Goal: Transaction & Acquisition: Obtain resource

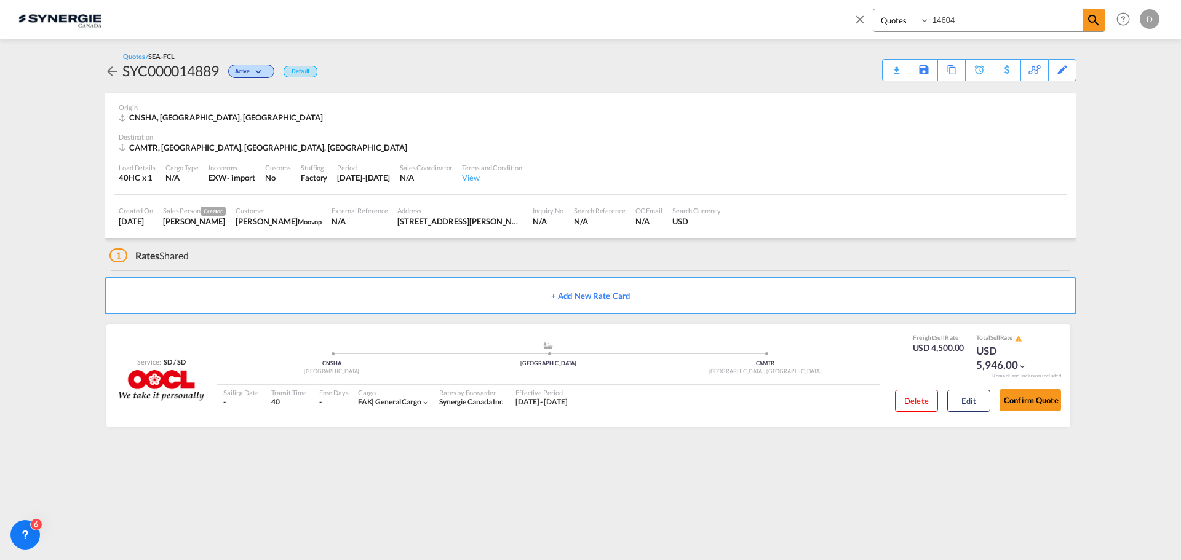
select select "Quotes"
click at [861, 17] on md-icon "icon-close" at bounding box center [860, 19] width 14 height 14
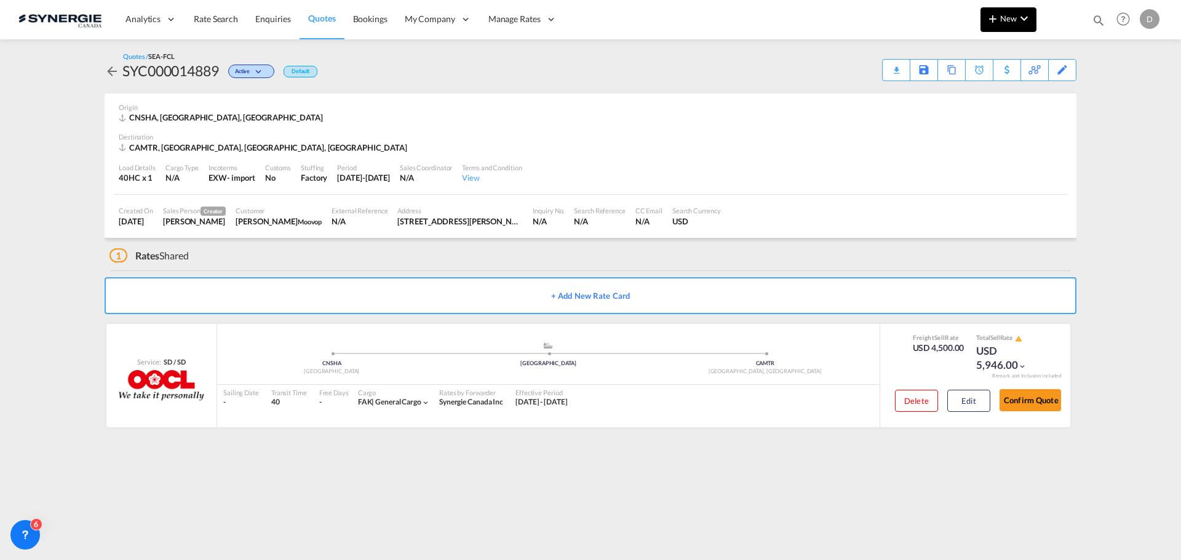
click at [1014, 18] on span "New" at bounding box center [1009, 19] width 46 height 10
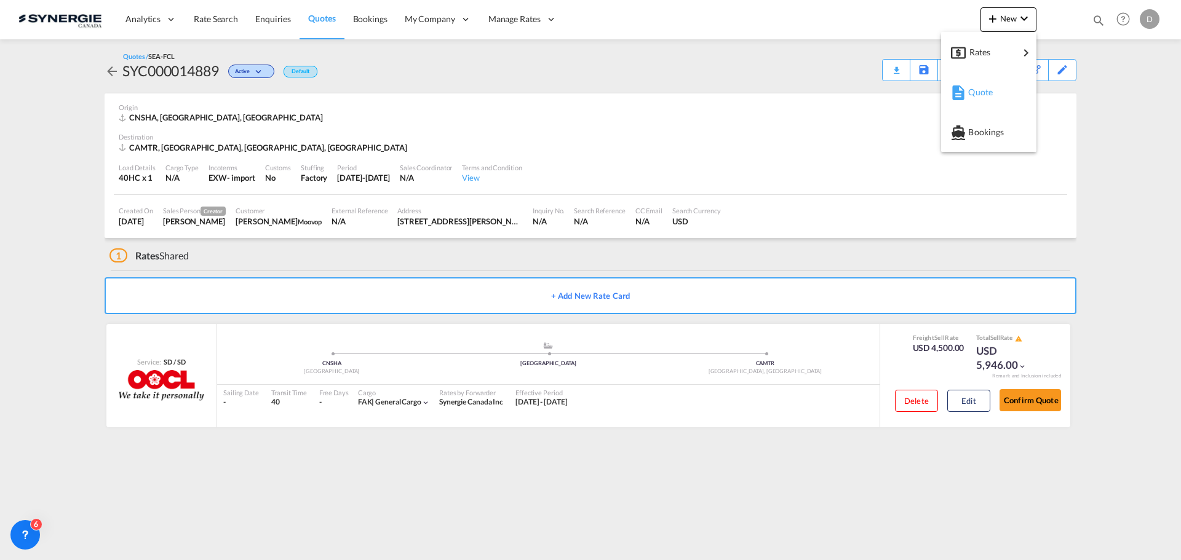
click at [979, 96] on span "Quote" at bounding box center [975, 92] width 14 height 25
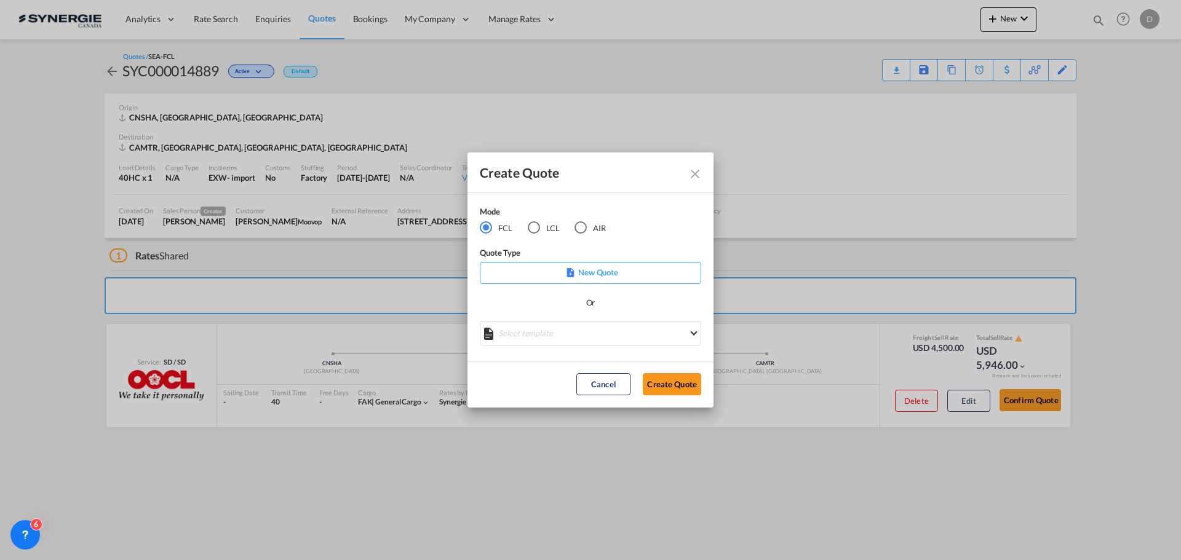
click at [596, 333] on md-select "Select template *NEW* FCL FREEHAND / DAP [PERSON_NAME] | [DATE] *NEW* Import FC…" at bounding box center [590, 333] width 221 height 25
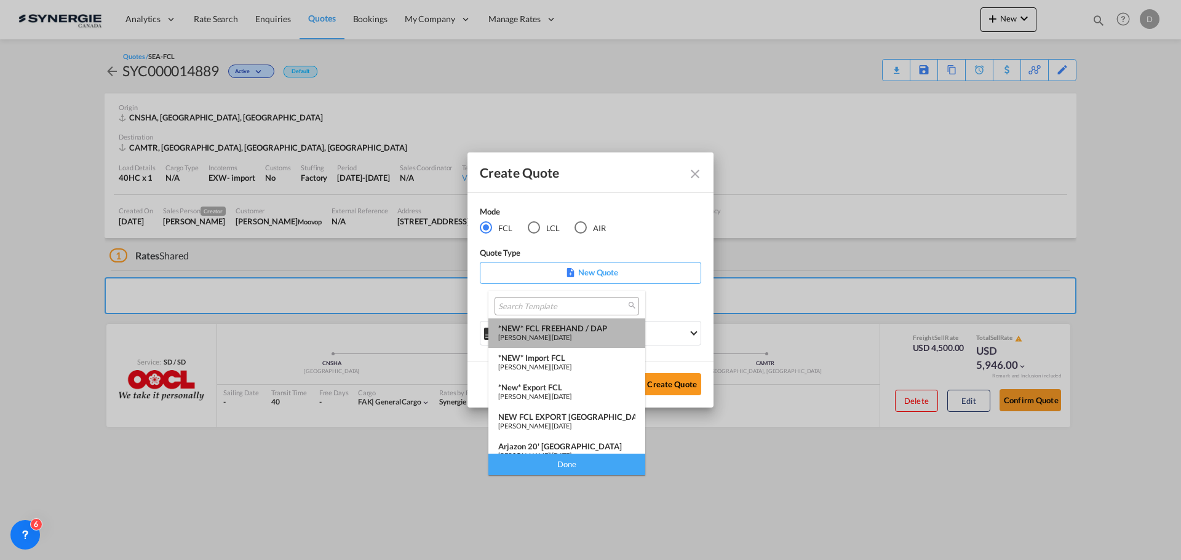
click at [572, 333] on span "[DATE]" at bounding box center [562, 337] width 20 height 8
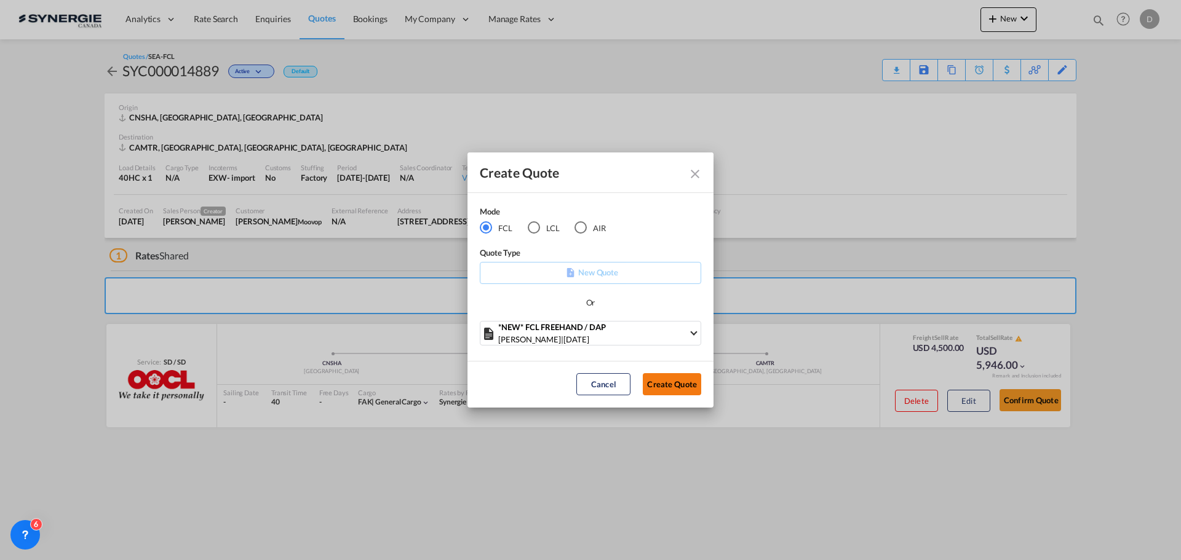
click at [661, 378] on button "Create Quote" at bounding box center [672, 384] width 58 height 22
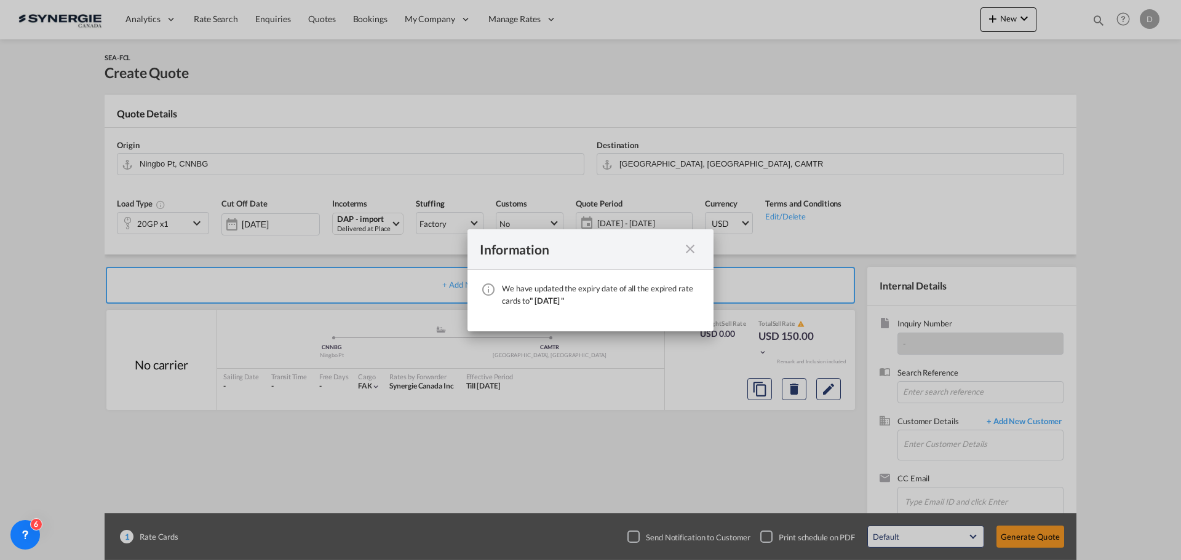
drag, startPoint x: 691, startPoint y: 250, endPoint x: 711, endPoint y: 272, distance: 29.2
click at [691, 250] on md-icon "icon-close fg-AAA8AD cursor" at bounding box center [690, 249] width 15 height 15
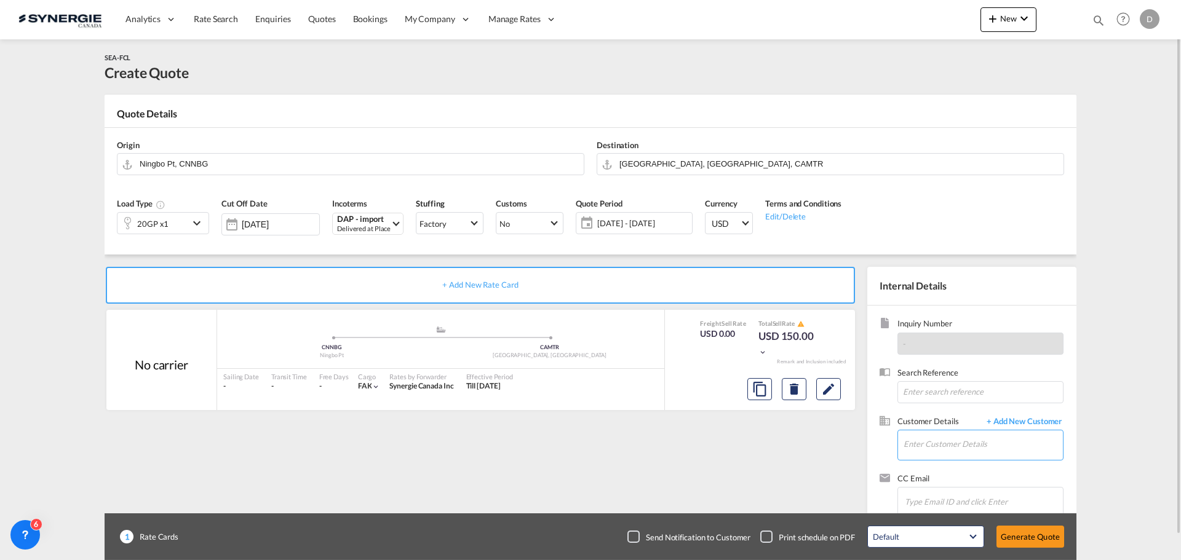
click at [933, 437] on input "Enter Customer Details" at bounding box center [983, 445] width 159 height 28
paste input "[EMAIL_ADDRESS][DOMAIN_NAME]"
type input "[EMAIL_ADDRESS][DOMAIN_NAME]"
click at [1034, 421] on span "+ Add New Customer" at bounding box center [1022, 423] width 83 height 14
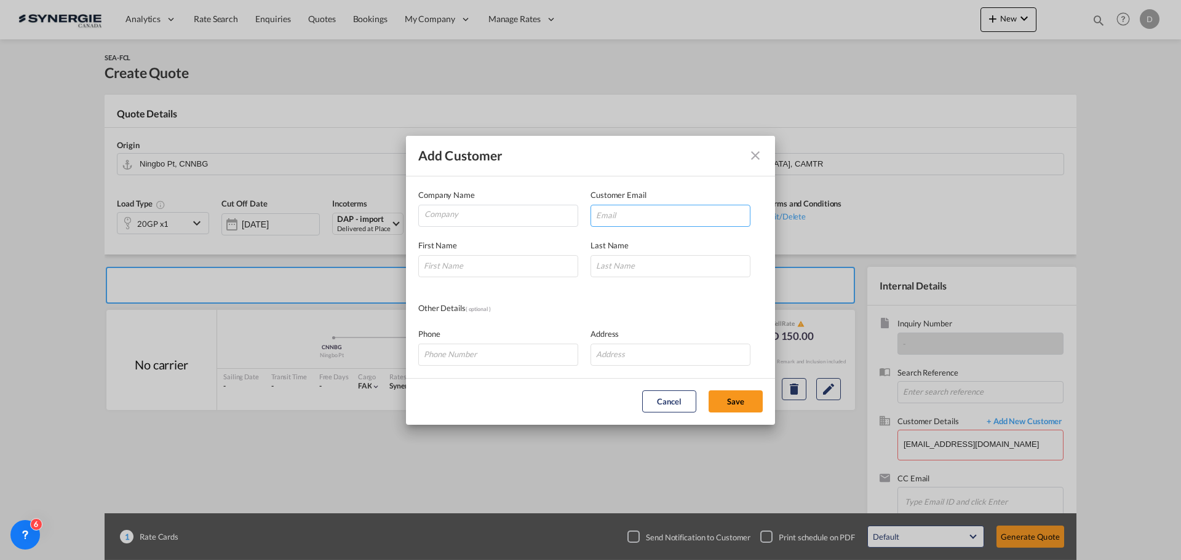
click at [632, 215] on input "Add Customer Company ..." at bounding box center [671, 216] width 160 height 22
paste input "[EMAIL_ADDRESS][DOMAIN_NAME]"
type input "[EMAIL_ADDRESS][DOMAIN_NAME]"
click at [554, 264] on input "Add Customer Company ..." at bounding box center [498, 266] width 160 height 22
click at [480, 214] on input "Company" at bounding box center [500, 214] width 153 height 18
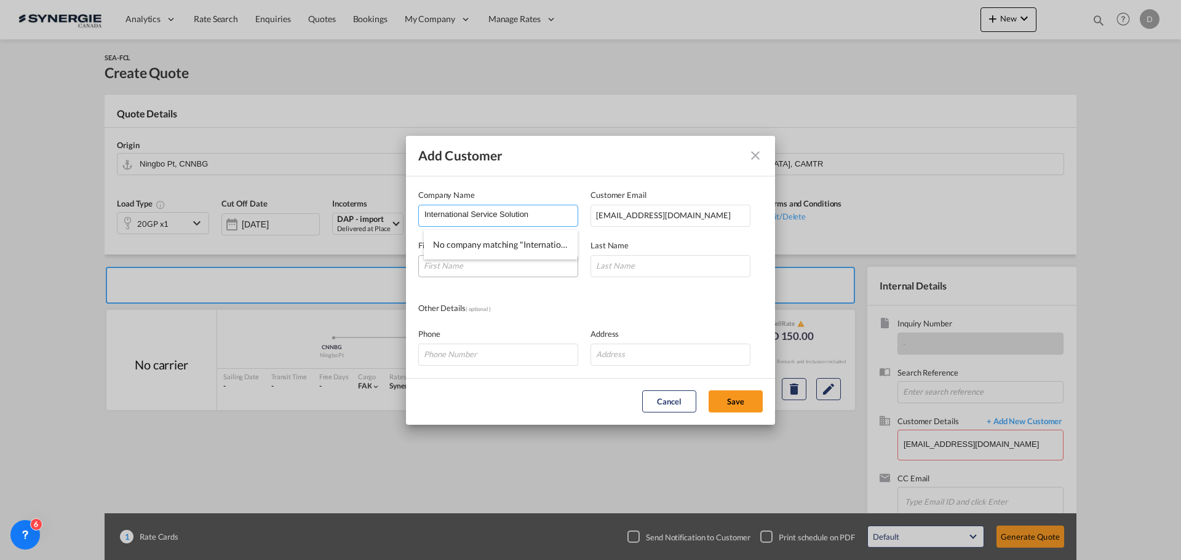
type input "International Service Solution"
click at [510, 269] on input "Add Customer Company ..." at bounding box center [498, 266] width 160 height 22
type input "[PERSON_NAME]"
click at [740, 396] on button "Save" at bounding box center [736, 402] width 54 height 22
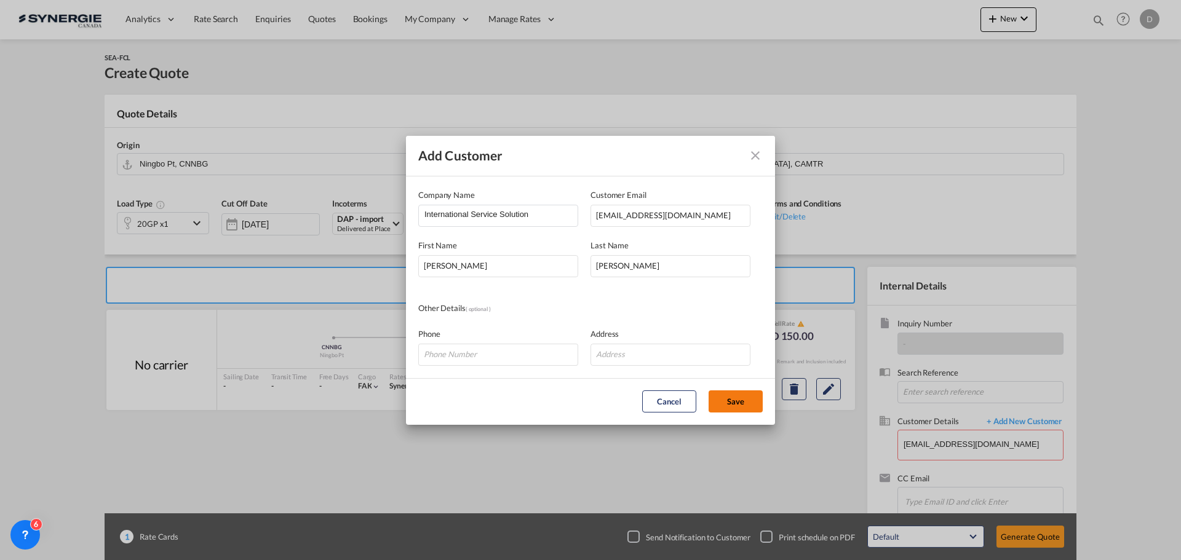
type input "International Service Solution, [PERSON_NAME], [EMAIL_ADDRESS][PERSON_NAME][DOM…"
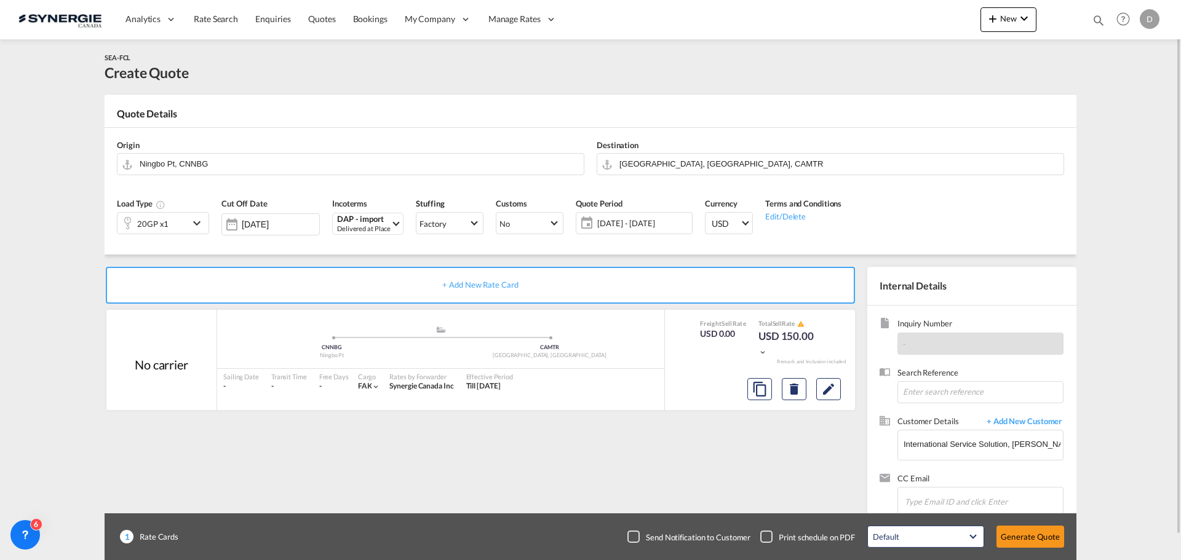
click at [195, 223] on md-icon "icon-chevron-down" at bounding box center [198, 223] width 18 height 15
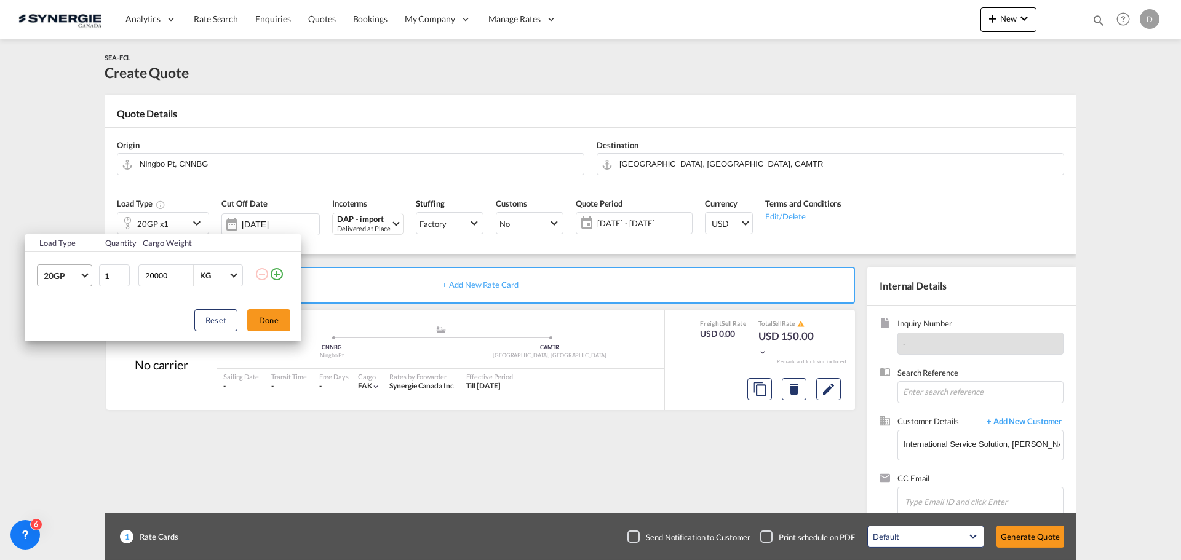
click at [82, 277] on md-select-value "20GP" at bounding box center [66, 275] width 49 height 21
click at [76, 332] on md-option "40HC" at bounding box center [76, 336] width 84 height 30
click at [157, 276] on input "20000" at bounding box center [168, 275] width 49 height 21
type input "18000"
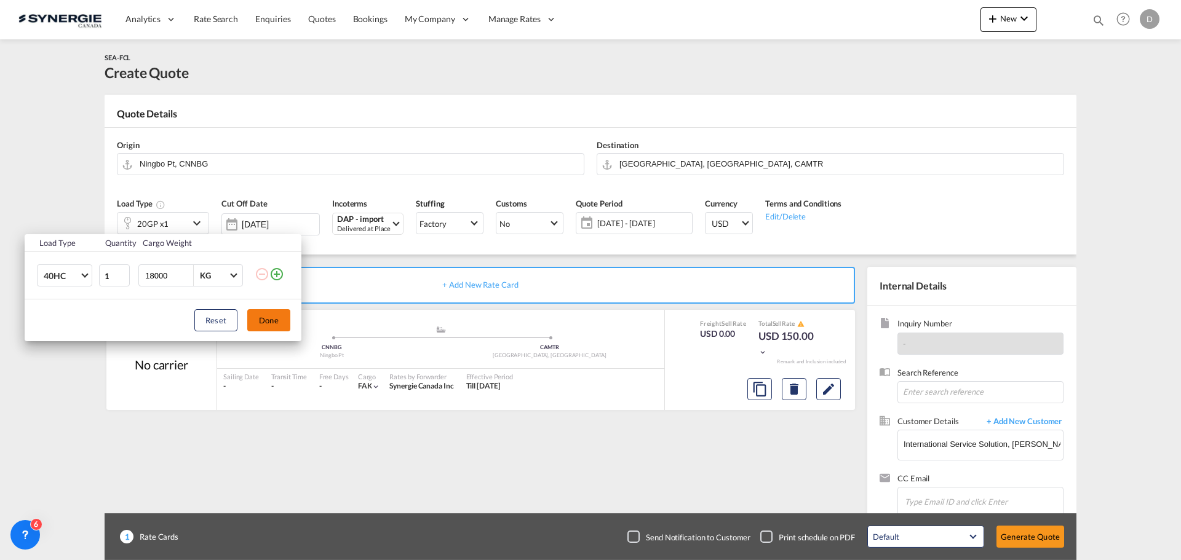
click at [290, 323] on div "Reset Done" at bounding box center [163, 321] width 277 height 42
click at [281, 318] on button "Done" at bounding box center [268, 320] width 43 height 22
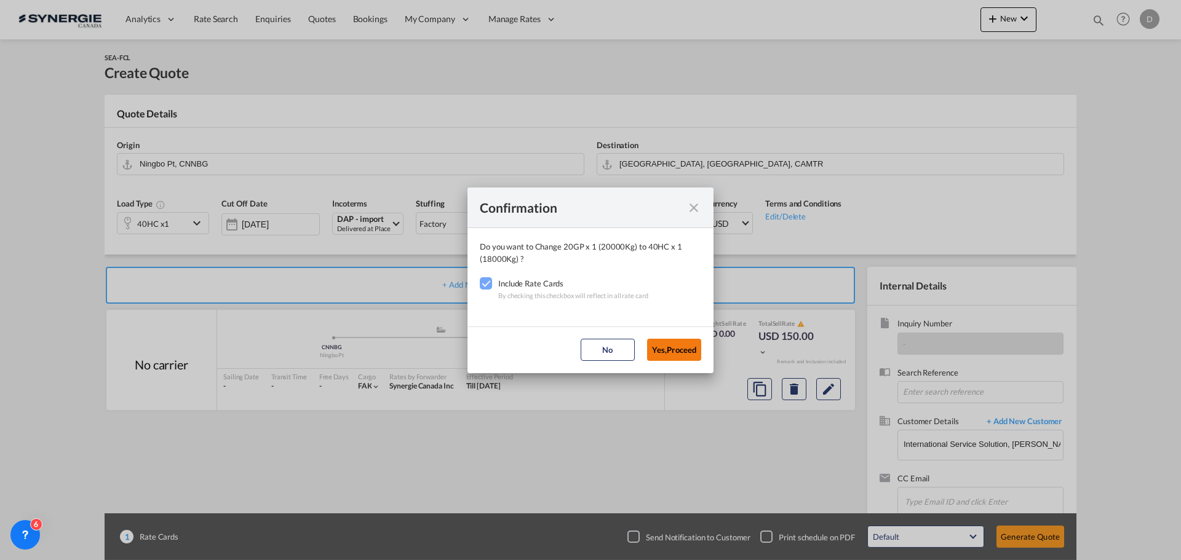
click at [664, 348] on button "Yes,Proceed" at bounding box center [674, 350] width 54 height 22
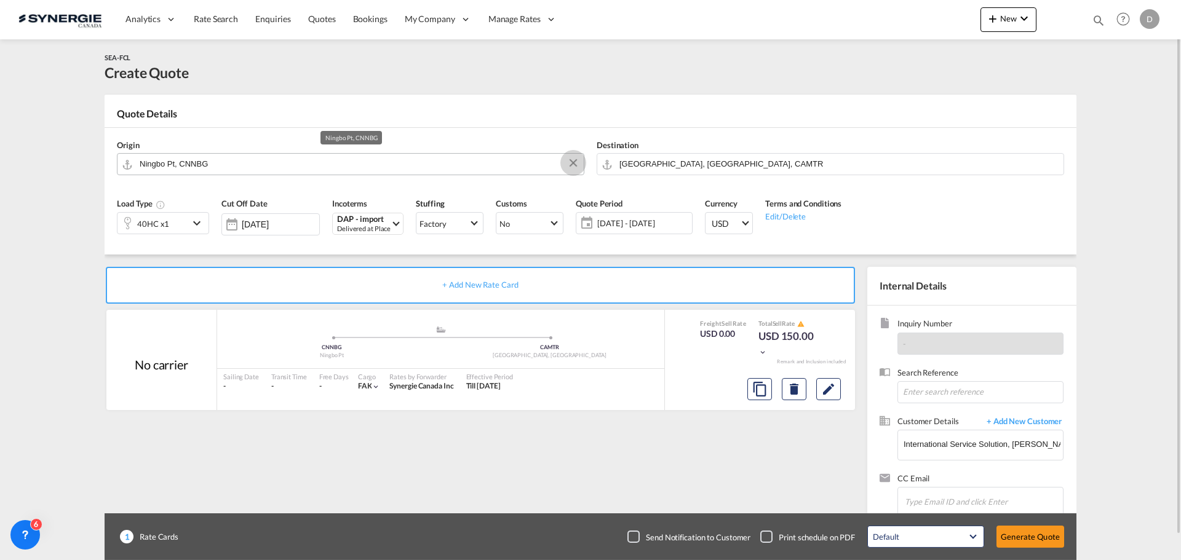
click at [575, 162] on button "Clear Input" at bounding box center [573, 163] width 18 height 18
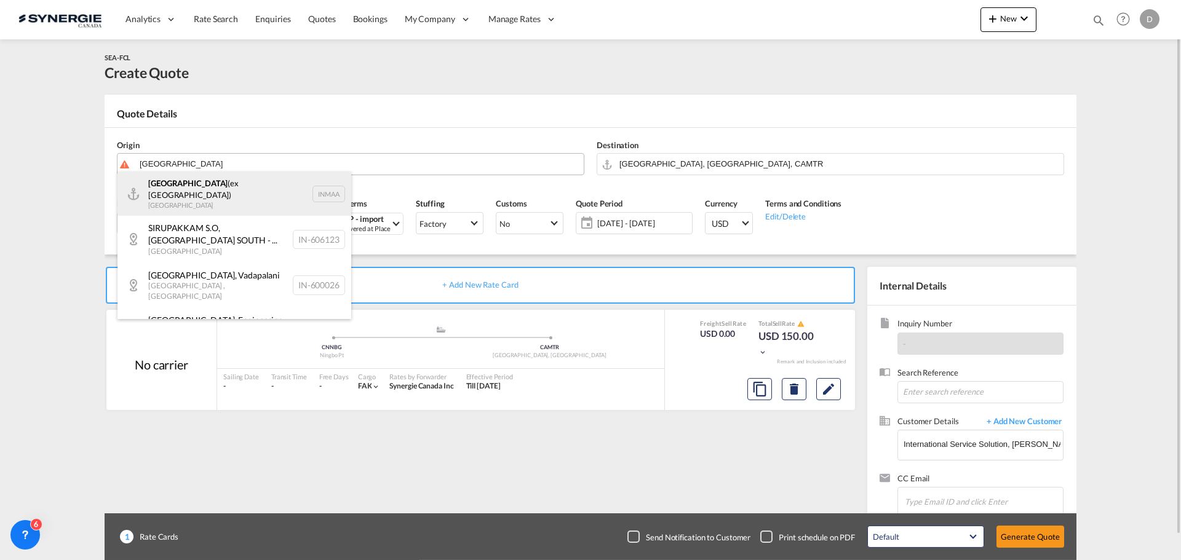
click at [204, 191] on div "[GEOGRAPHIC_DATA] (ex [GEOGRAPHIC_DATA]) [GEOGRAPHIC_DATA] INMAA" at bounding box center [235, 194] width 234 height 44
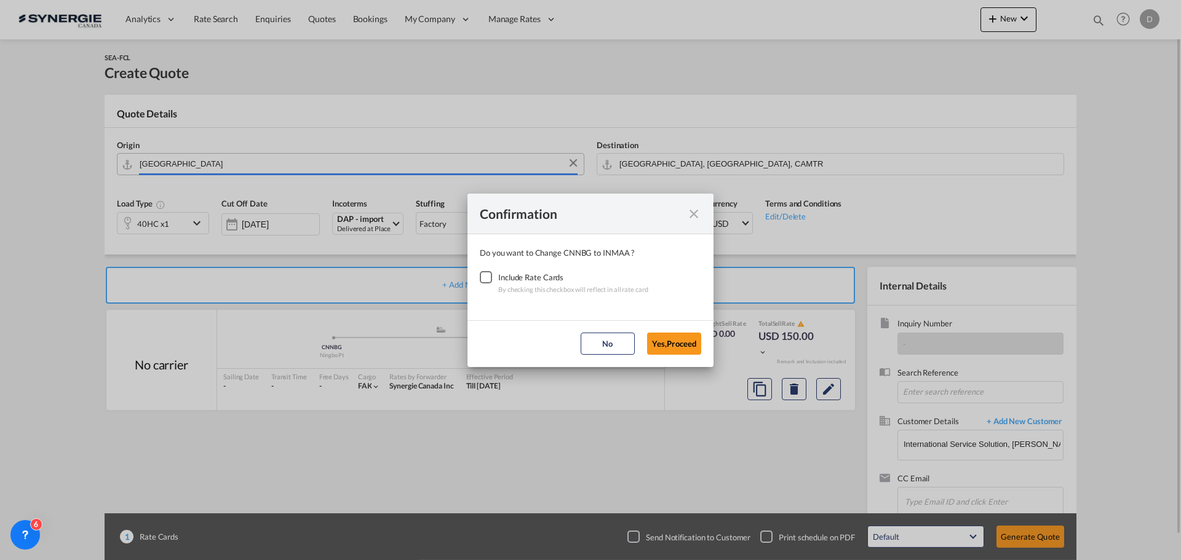
type input "[GEOGRAPHIC_DATA] (ex [GEOGRAPHIC_DATA]), INMAA"
click at [485, 273] on div "Checkbox No Ink" at bounding box center [486, 277] width 12 height 12
click at [671, 342] on button "Yes,Proceed" at bounding box center [674, 344] width 54 height 22
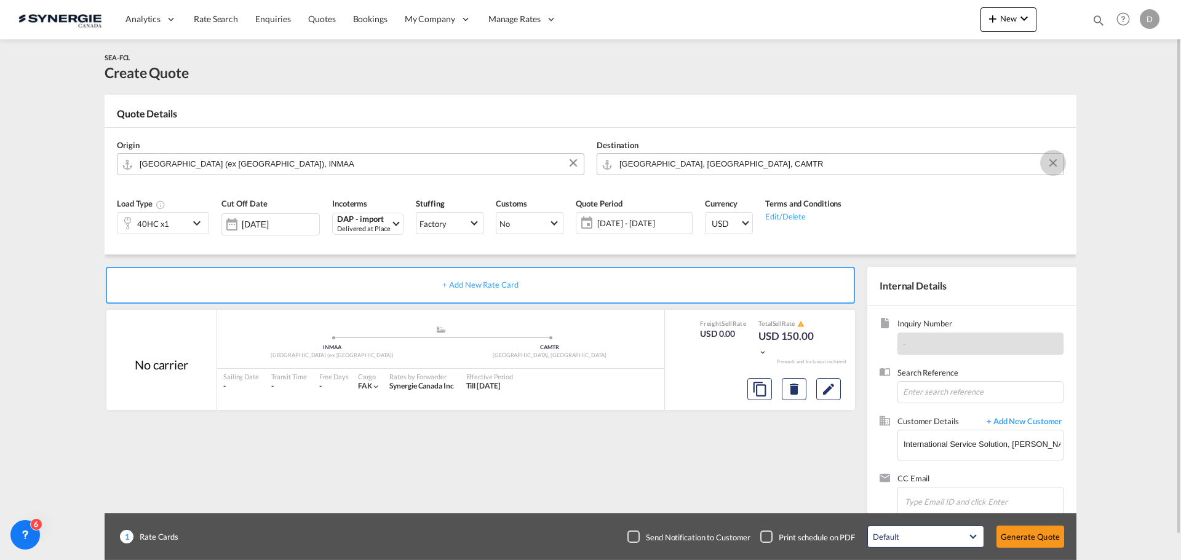
click at [1055, 162] on button "Clear Input" at bounding box center [1053, 163] width 18 height 18
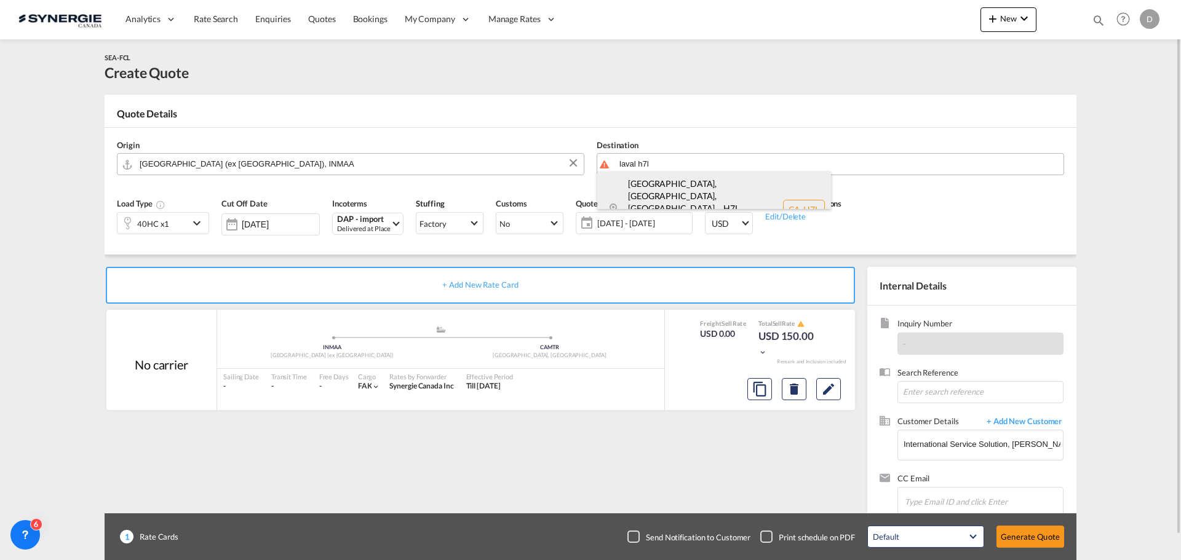
click at [696, 191] on div "[GEOGRAPHIC_DATA], [GEOGRAPHIC_DATA], [GEOGRAPHIC_DATA]... , H7L [GEOGRAPHIC_DA…" at bounding box center [714, 210] width 234 height 76
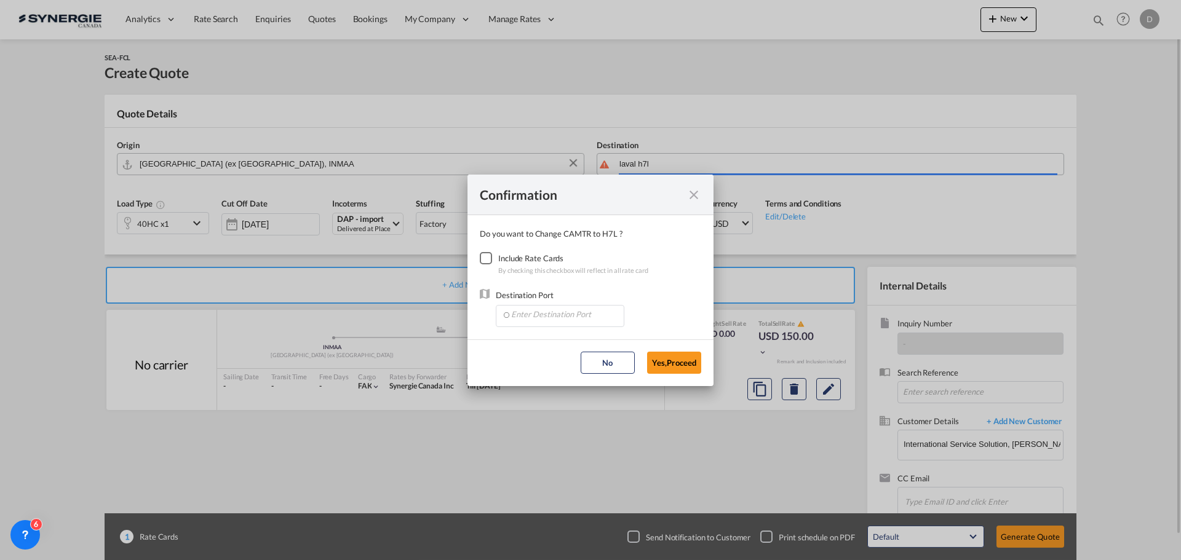
type input "CA-H7L, [GEOGRAPHIC_DATA], [GEOGRAPHIC_DATA], [GEOGRAPHIC_DATA], [GEOGRAPHIC_DA…"
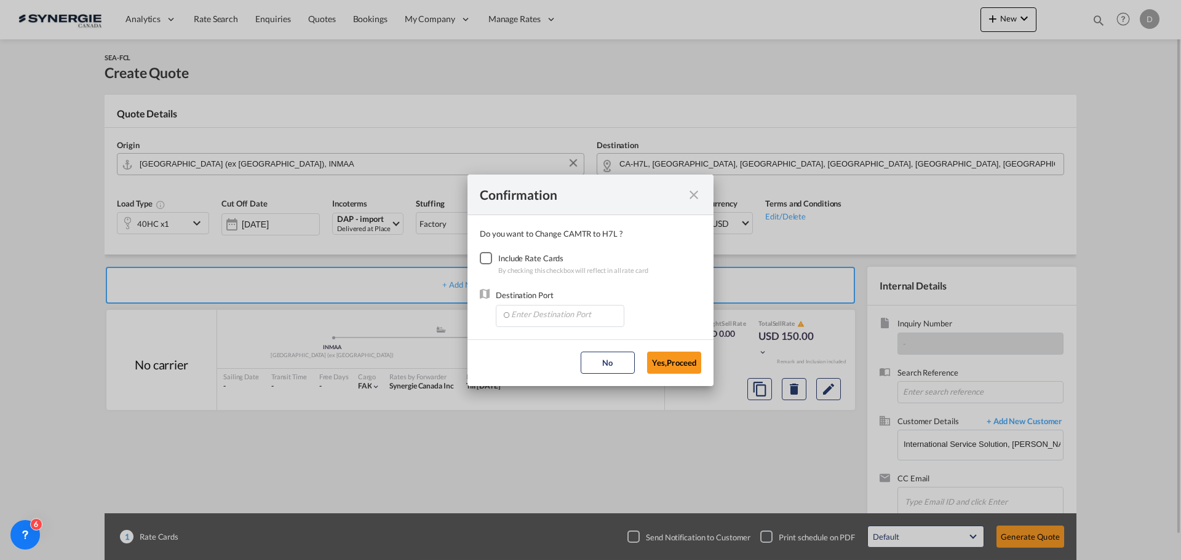
click at [489, 258] on div "Checkbox No Ink" at bounding box center [486, 258] width 12 height 12
click at [535, 314] on input "Enter Destination Port" at bounding box center [563, 315] width 122 height 18
drag, startPoint x: 581, startPoint y: 369, endPoint x: 632, endPoint y: 368, distance: 51.1
click at [581, 369] on span "CAMTR, [GEOGRAPHIC_DATA], [GEOGRAPHIC_DATA], [GEOGRAPHIC_DATA], [GEOGRAPHIC_DAT…" at bounding box center [752, 372] width 483 height 10
type input "CAMTR, [GEOGRAPHIC_DATA], [GEOGRAPHIC_DATA], [GEOGRAPHIC_DATA], [GEOGRAPHIC_DAT…"
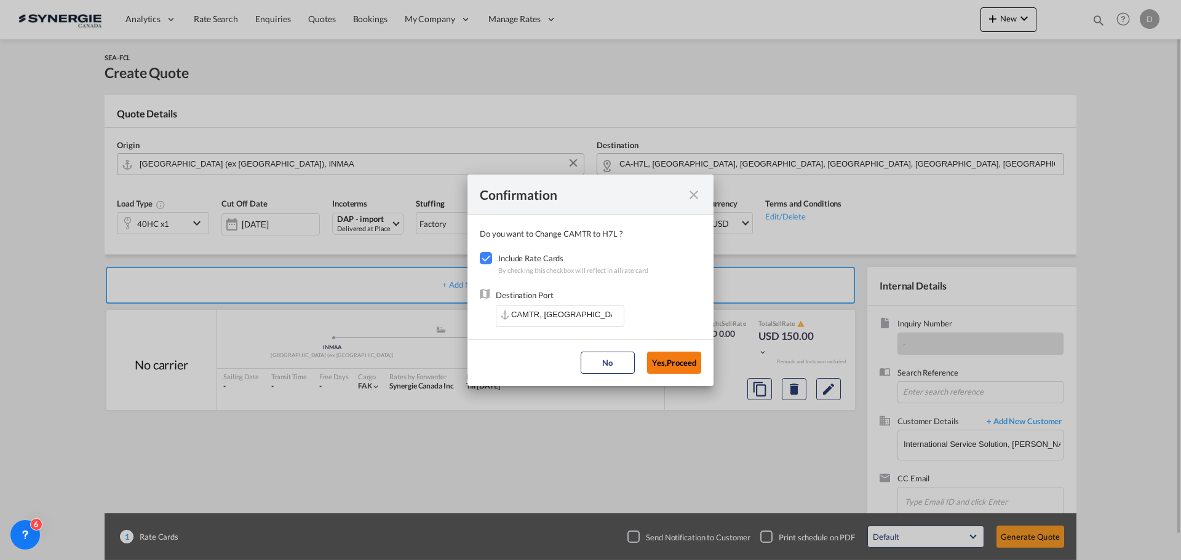
click at [665, 365] on button "Yes,Proceed" at bounding box center [674, 363] width 54 height 22
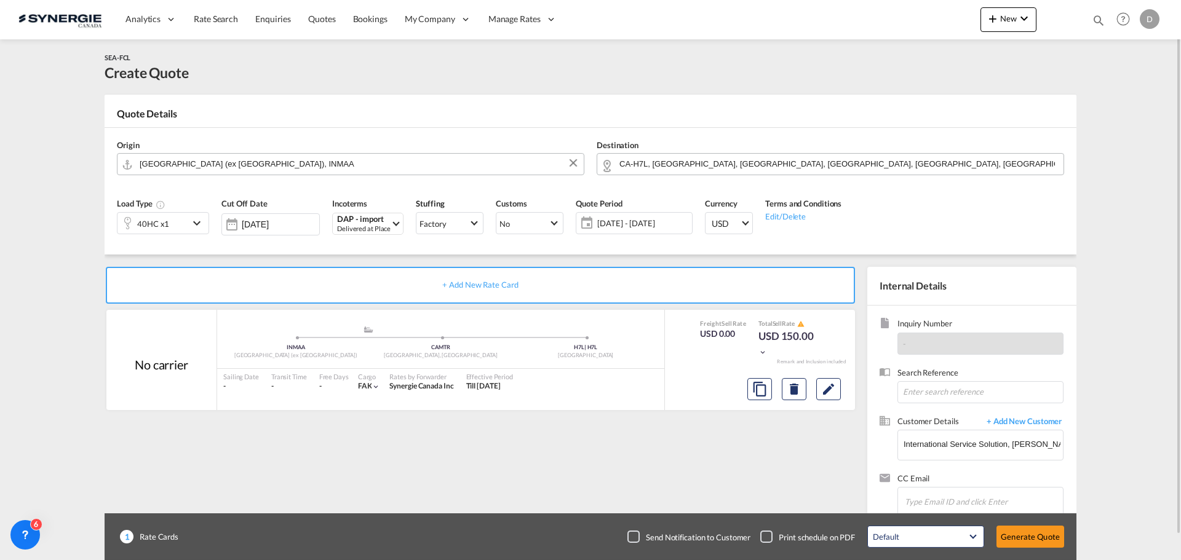
click at [197, 218] on md-icon "icon-chevron-down" at bounding box center [198, 223] width 18 height 15
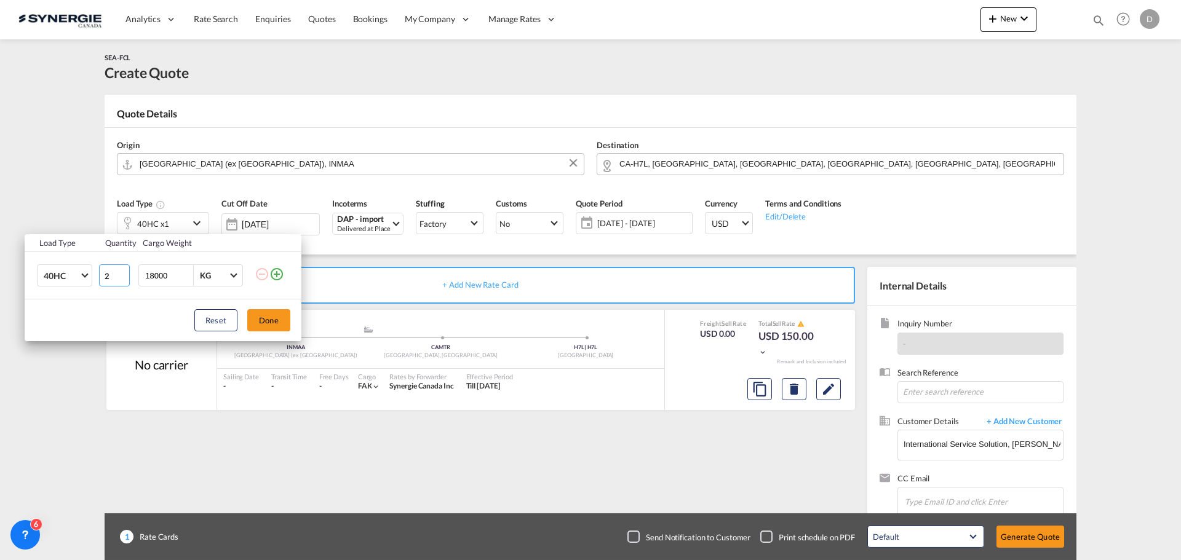
type input "2"
click at [124, 271] on input "2" at bounding box center [114, 276] width 31 height 22
click at [282, 321] on button "Done" at bounding box center [268, 320] width 43 height 22
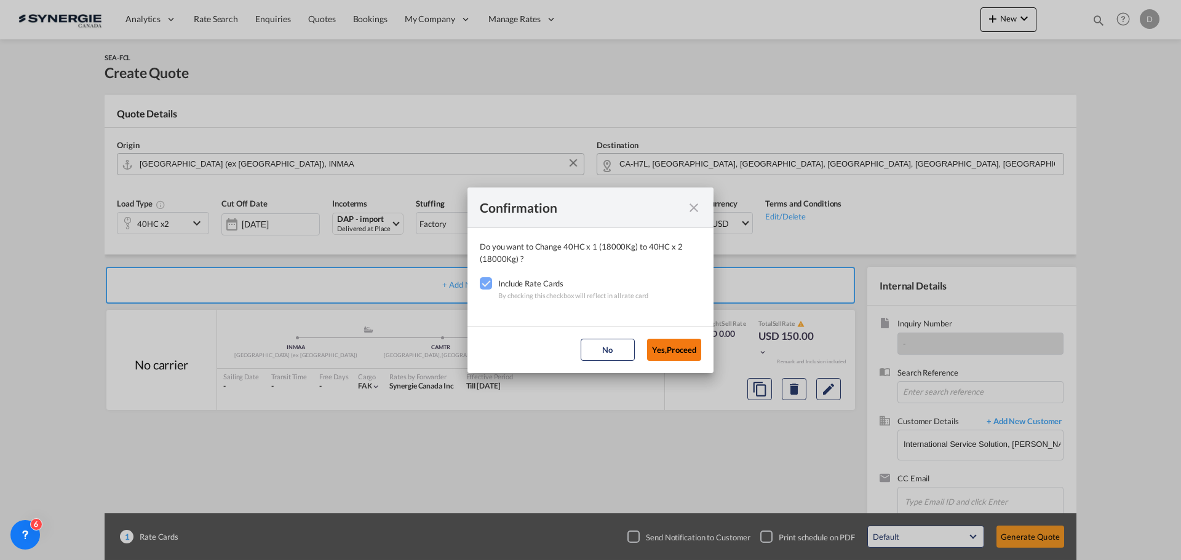
click at [654, 349] on button "Yes,Proceed" at bounding box center [674, 350] width 54 height 22
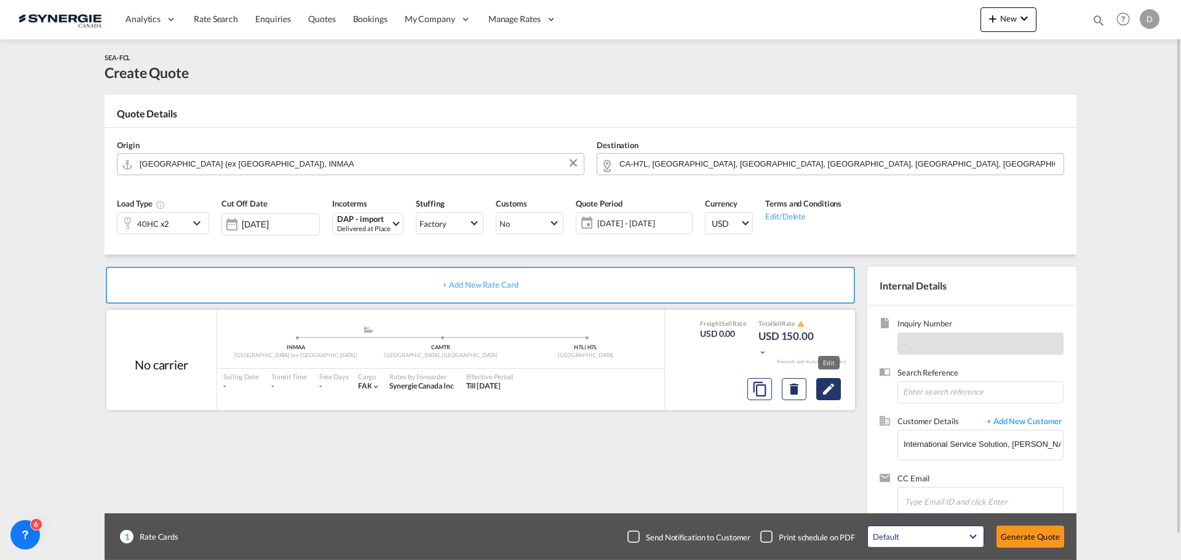
click at [828, 388] on md-icon "Edit" at bounding box center [828, 389] width 15 height 15
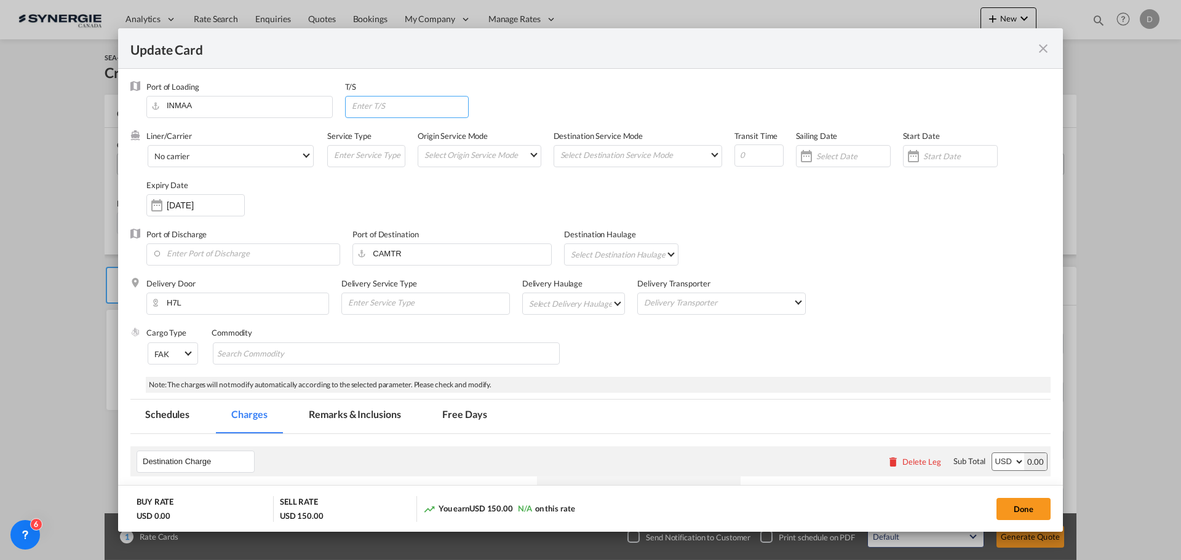
click at [415, 110] on input "Update Card Port ..." at bounding box center [410, 106] width 118 height 18
type input "[GEOGRAPHIC_DATA]"
click at [454, 181] on div "Liner/Carrier No carrier 2HM LOGISTICS D.O.O AAXL GLOBAL SHIPPING LINES LLC [PE…" at bounding box center [598, 179] width 904 height 98
click at [528, 152] on md-select "Select Origin Service Mode SD [GEOGRAPHIC_DATA]" at bounding box center [482, 154] width 118 height 17
click at [468, 182] on md-option "CY" at bounding box center [479, 184] width 135 height 30
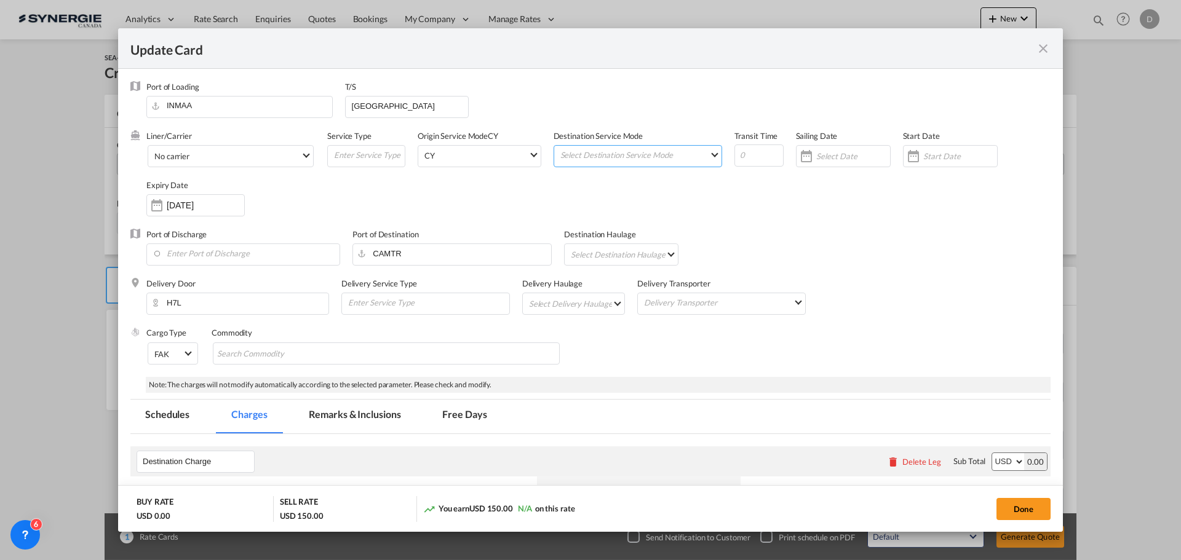
click at [681, 156] on md-select "Select Destination Service Mode SD [GEOGRAPHIC_DATA]" at bounding box center [640, 154] width 162 height 17
click at [616, 156] on md-option "SD" at bounding box center [636, 155] width 180 height 30
click at [905, 193] on div "Liner/Carrier No carrier 2HM LOGISTICS D.O.O AAXL GLOBAL SHIPPING LINES LLC [PE…" at bounding box center [598, 179] width 904 height 98
click at [907, 159] on div "Update Card Port ..." at bounding box center [914, 156] width 20 height 25
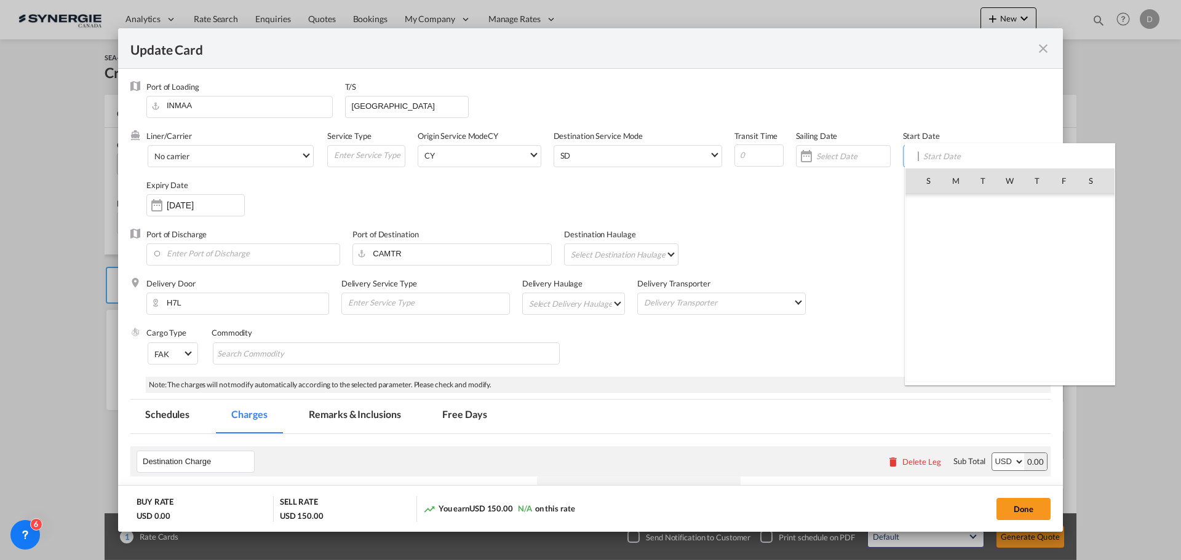
scroll to position [284968, 0]
click at [1064, 289] on span "19" at bounding box center [1064, 289] width 26 height 26
type input "[DATE]"
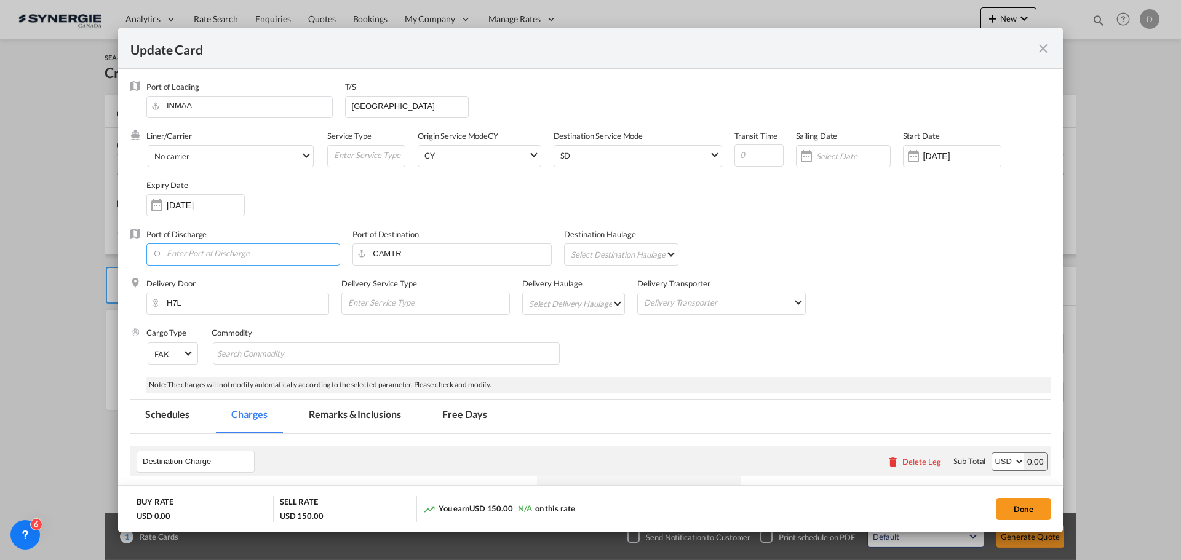
click at [278, 254] on input "Enter Port of Discharge" at bounding box center [246, 253] width 187 height 18
click at [214, 302] on div "[GEOGRAPHIC_DATA], [GEOGRAPHIC_DATA]" at bounding box center [265, 304] width 217 height 11
type input "[GEOGRAPHIC_DATA], [GEOGRAPHIC_DATA], CAVAN"
click at [642, 255] on md-select "Select Destination Haulage rail road barge truck unspecified not available" at bounding box center [624, 254] width 108 height 20
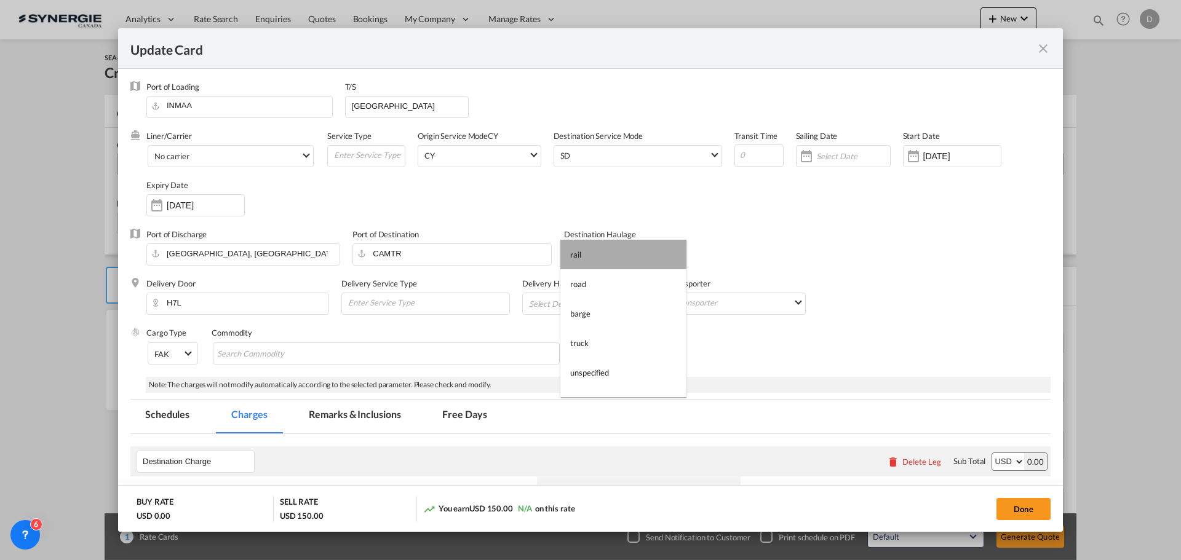
click at [640, 252] on md-option "rail" at bounding box center [623, 255] width 126 height 30
click at [607, 303] on md-select "Select Delivery Haulage rail road barge truck unspecified not available" at bounding box center [576, 303] width 97 height 20
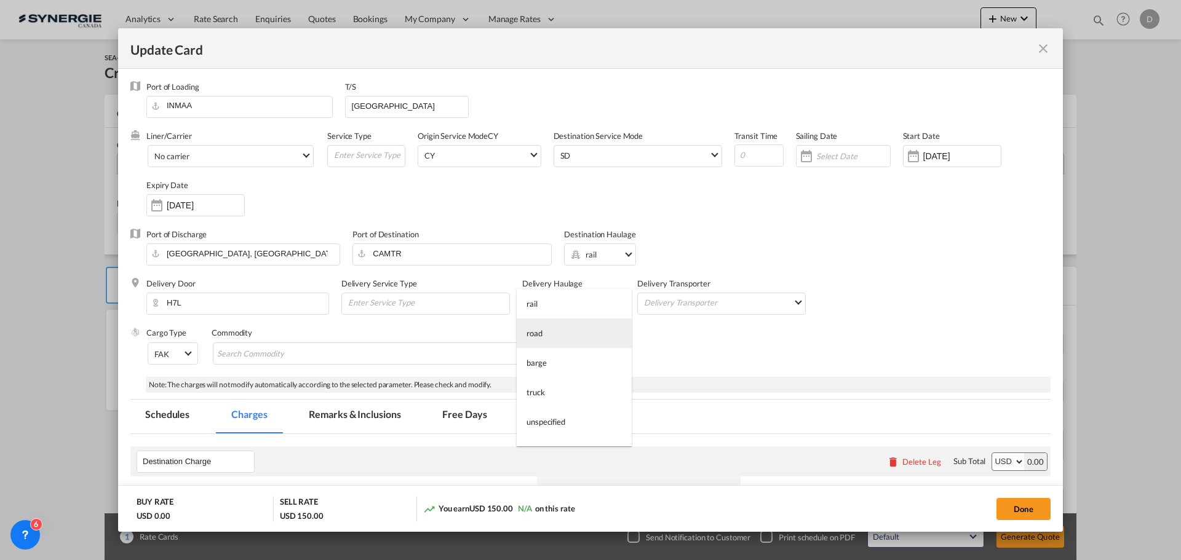
click at [563, 328] on md-option "road" at bounding box center [574, 334] width 115 height 30
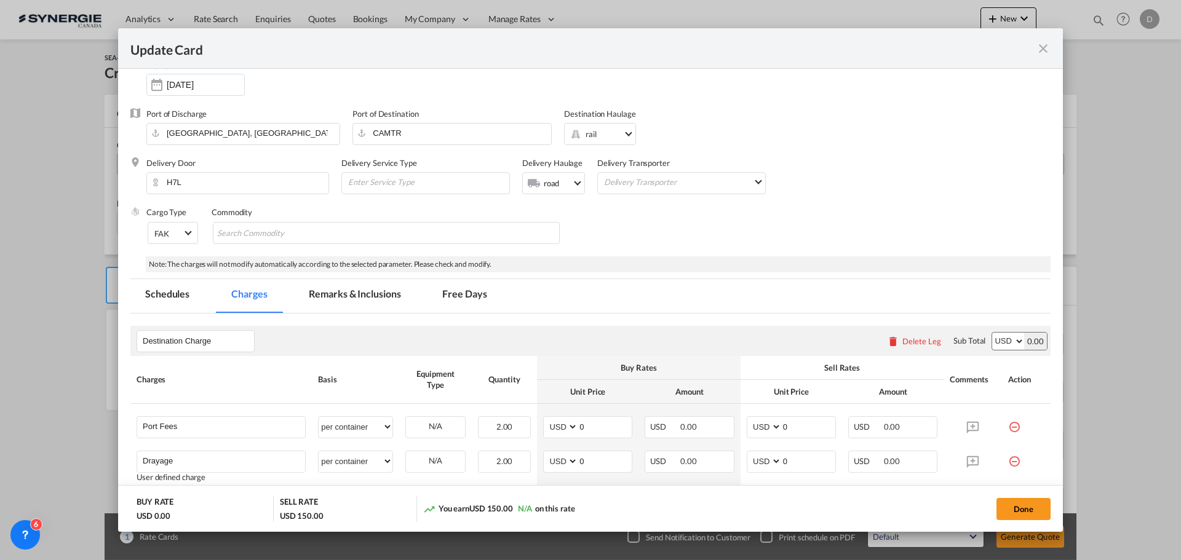
scroll to position [123, 0]
click at [345, 234] on md-chips-wrap "Chips container with autocompletion. Enter the text area, type text to search, …" at bounding box center [386, 231] width 347 height 22
paste input "METALLICE EXPANSION JOINT"
type input "METALLICE EXPANSION JOINT"
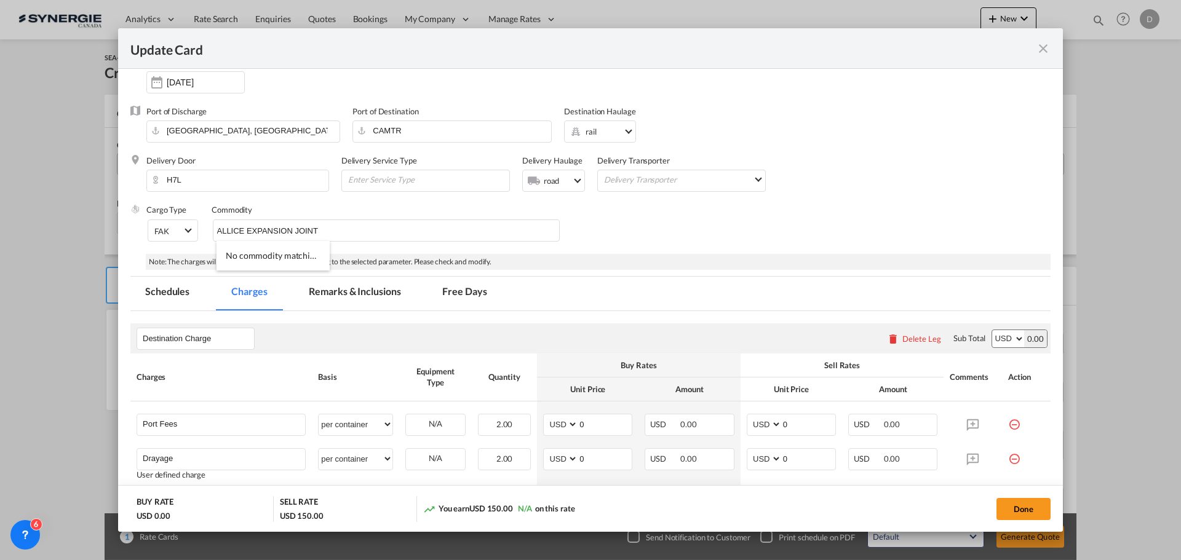
click at [653, 220] on div "Cargo Type FAK FAK GCR GDSM General Cargo Hazardous Cargo Ambient Foodstuff Chi…" at bounding box center [598, 228] width 904 height 49
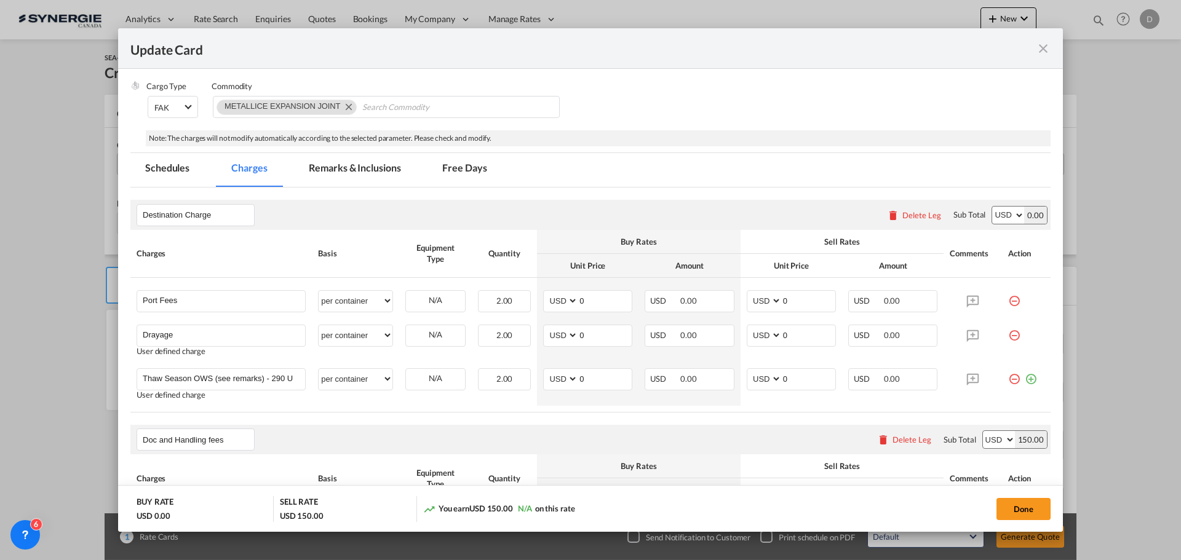
scroll to position [308, 0]
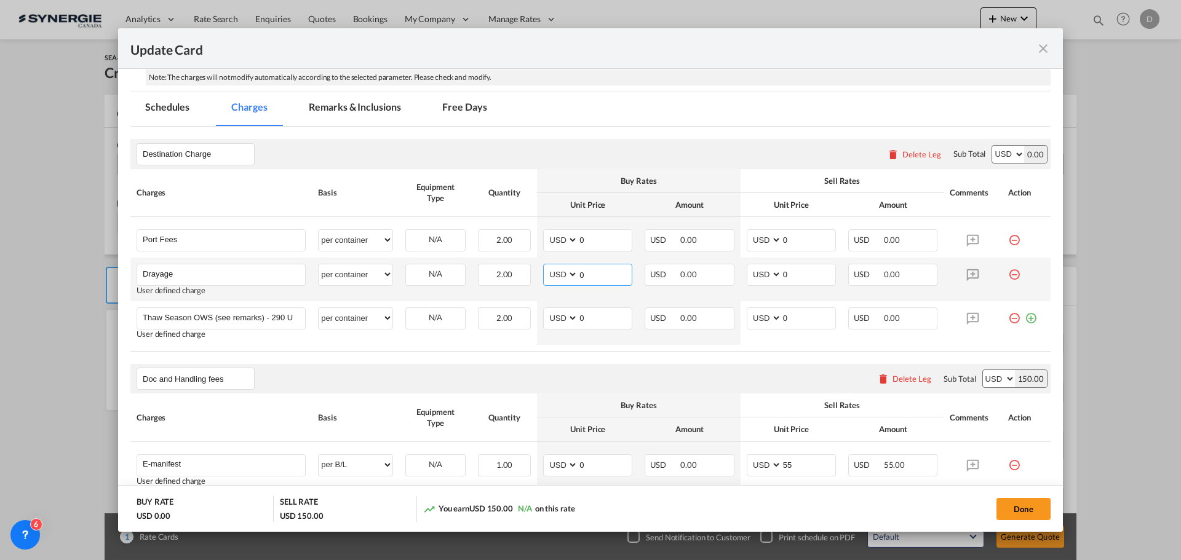
click at [582, 274] on input "0" at bounding box center [605, 274] width 54 height 18
type input "346"
type input "456"
click at [368, 108] on md-tab-item "Remarks & Inclusions" at bounding box center [354, 109] width 121 height 34
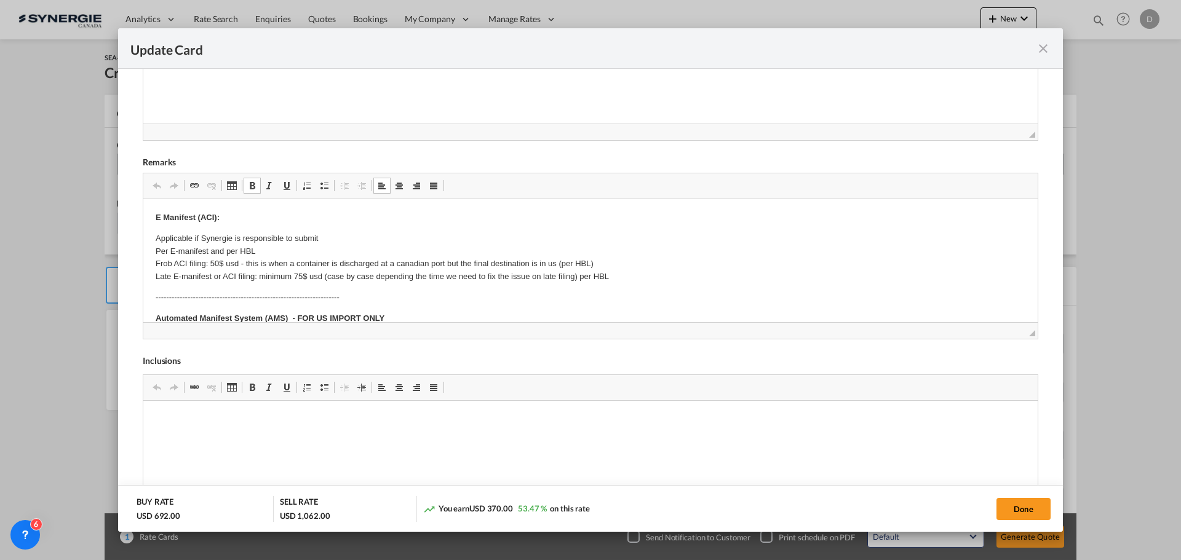
scroll to position [123, 0]
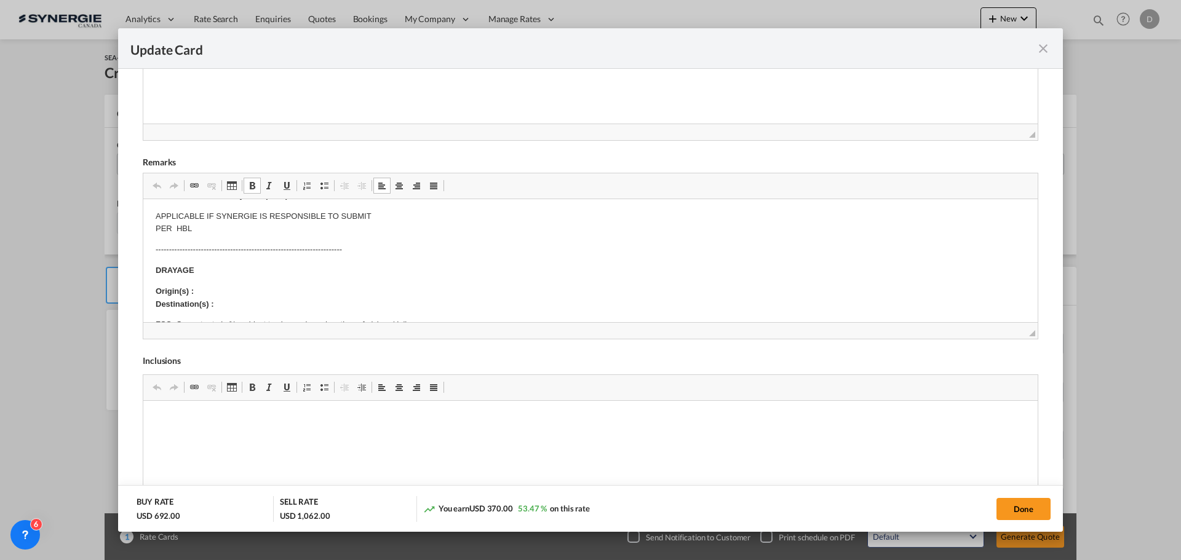
click at [215, 287] on p "Origin(s) : Destination(s) :" at bounding box center [591, 298] width 870 height 26
click at [226, 301] on p "Origin(s) : Montreal CY Destination(s) :" at bounding box center [591, 298] width 870 height 26
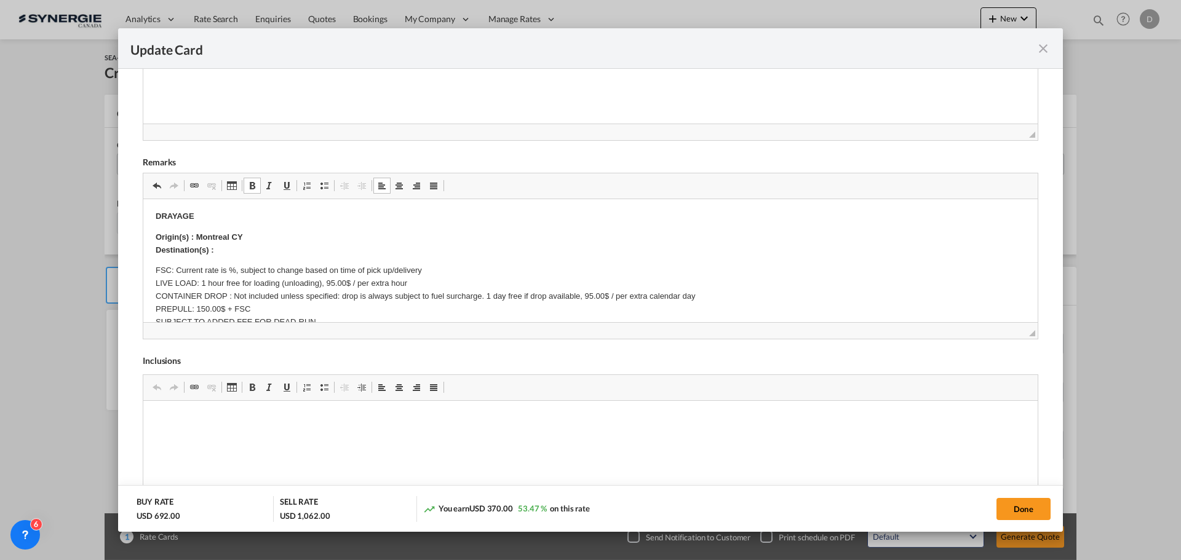
scroll to position [185, 0]
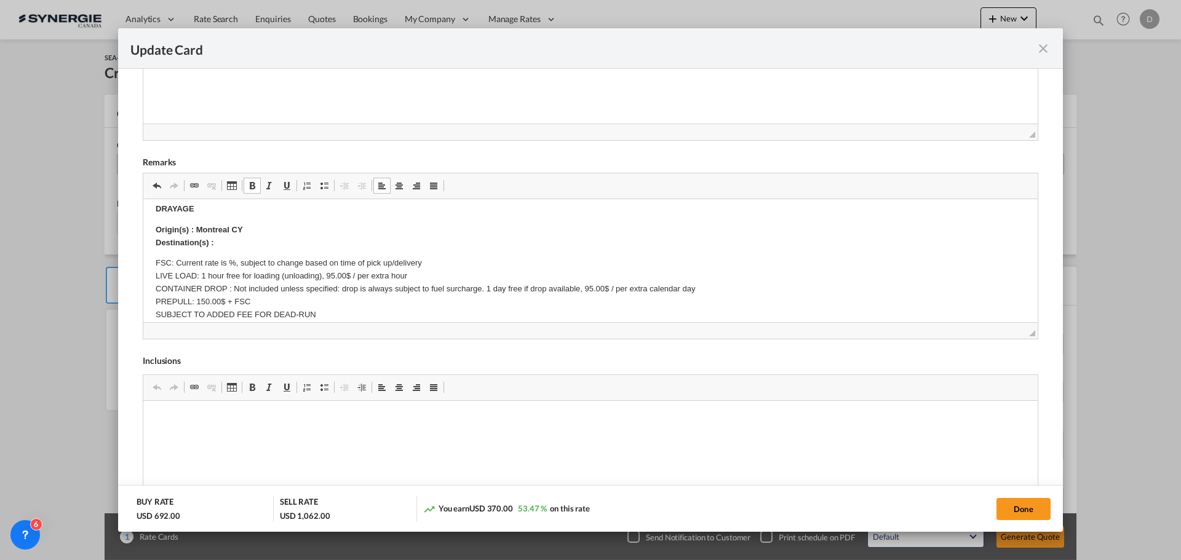
click at [224, 245] on p "Origin(s) : Montreal CY Destination(s) :" at bounding box center [591, 237] width 870 height 26
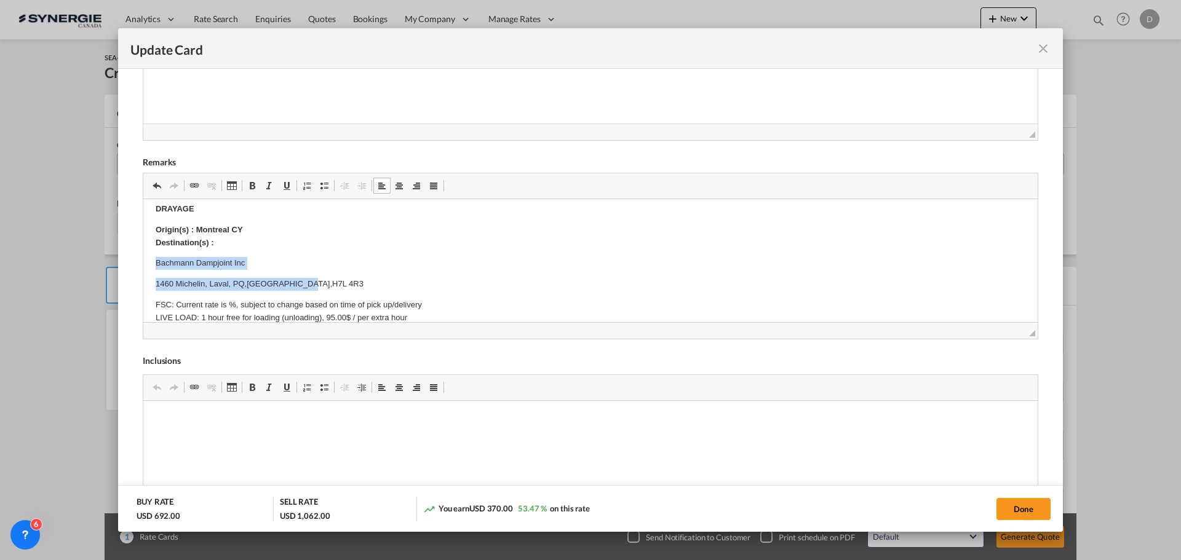
drag, startPoint x: 151, startPoint y: 260, endPoint x: 316, endPoint y: 289, distance: 167.3
click at [316, 289] on html "E Manifest (ACI): Applicable if Synergie is responsible to submit Per E-manifes…" at bounding box center [590, 367] width 894 height 704
click at [254, 188] on span "Update Card Port ..." at bounding box center [252, 186] width 10 height 10
click at [359, 245] on p "Origin(s) : Montreal CY Destination(s) :" at bounding box center [591, 237] width 870 height 26
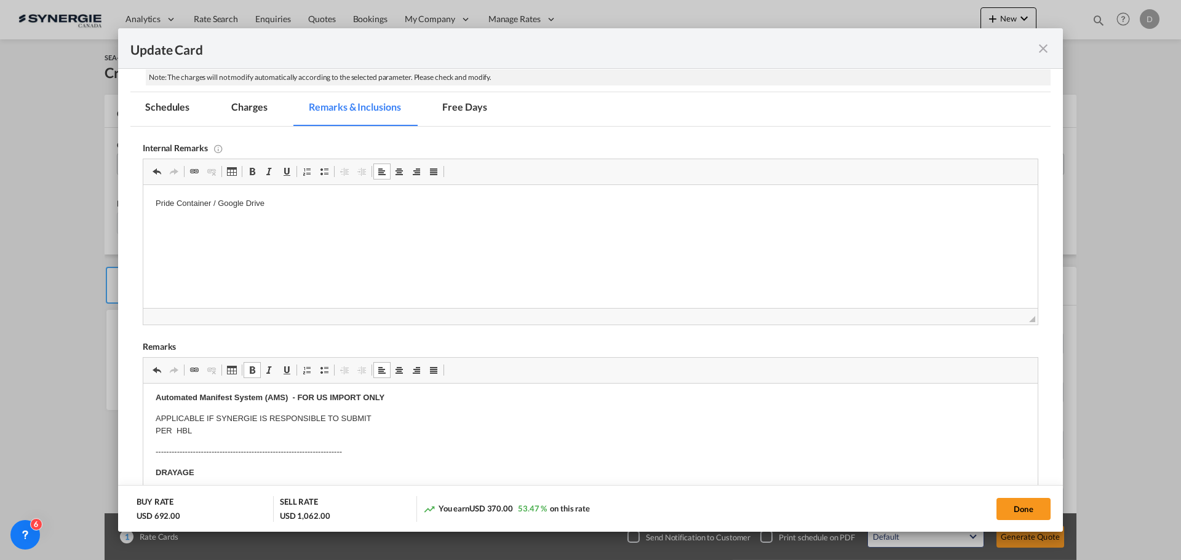
scroll to position [123, 0]
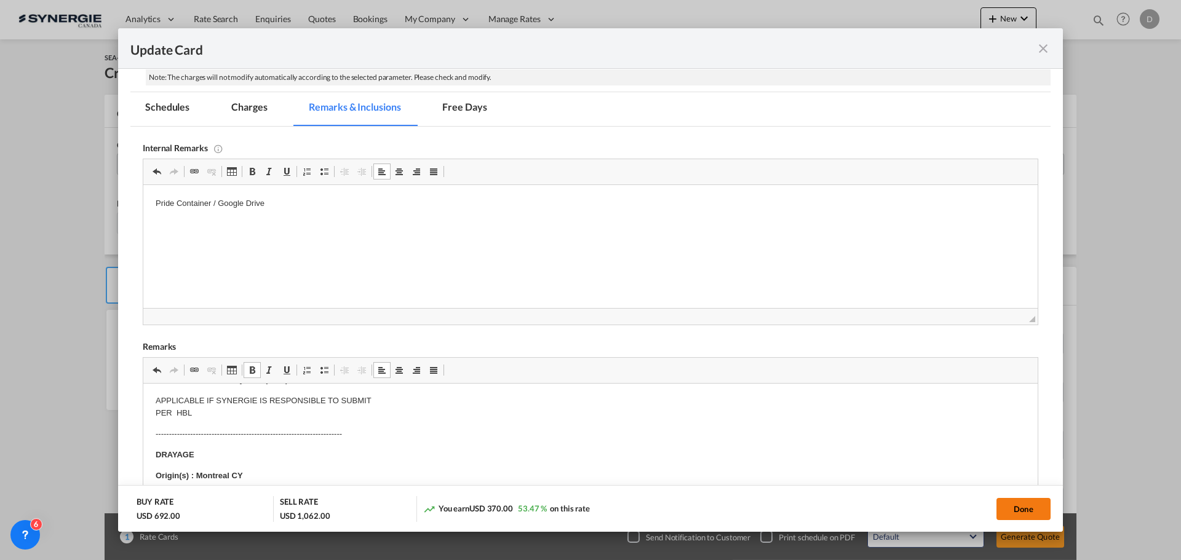
click at [1037, 511] on button "Done" at bounding box center [1024, 509] width 54 height 22
type input "[DATE]"
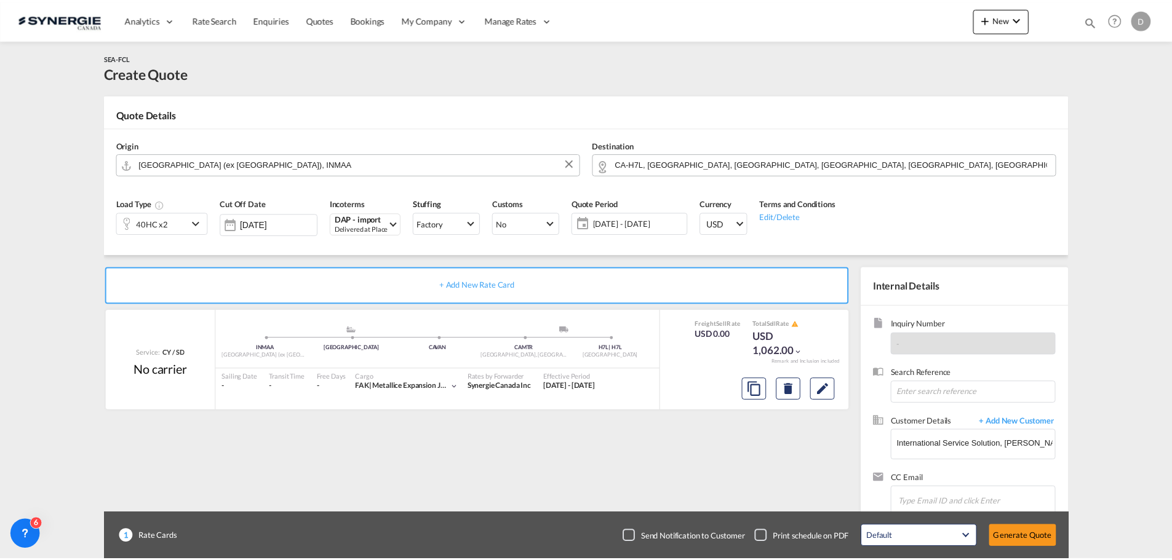
scroll to position [188, 0]
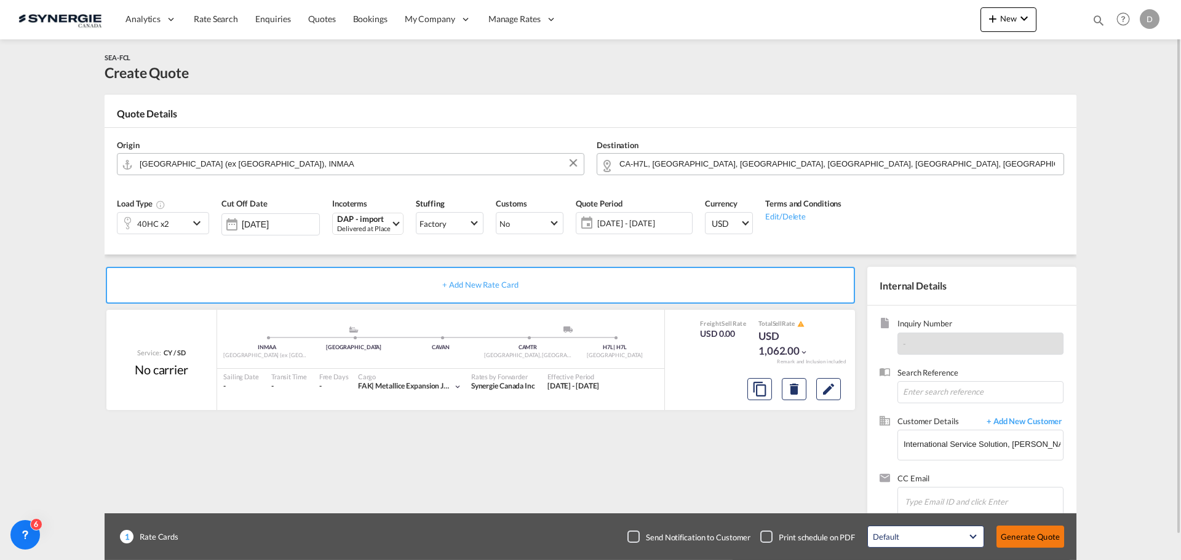
click at [1042, 539] on button "Generate Quote" at bounding box center [1031, 537] width 68 height 22
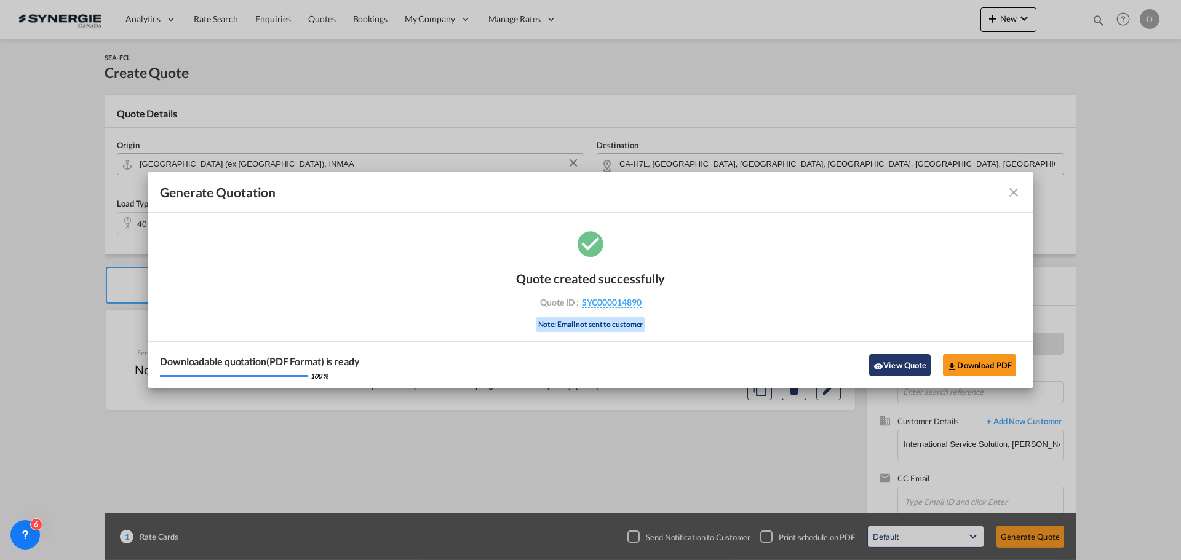
click at [905, 359] on button "View Quote" at bounding box center [900, 365] width 62 height 22
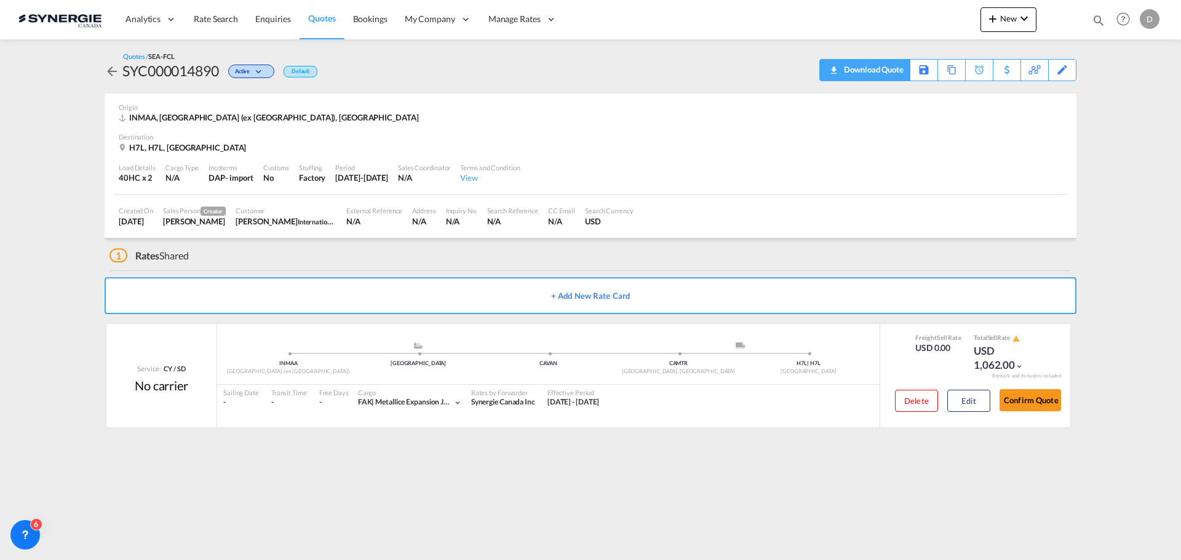
click at [896, 74] on div "Download Quote" at bounding box center [872, 70] width 63 height 20
